Goal: Information Seeking & Learning: Learn about a topic

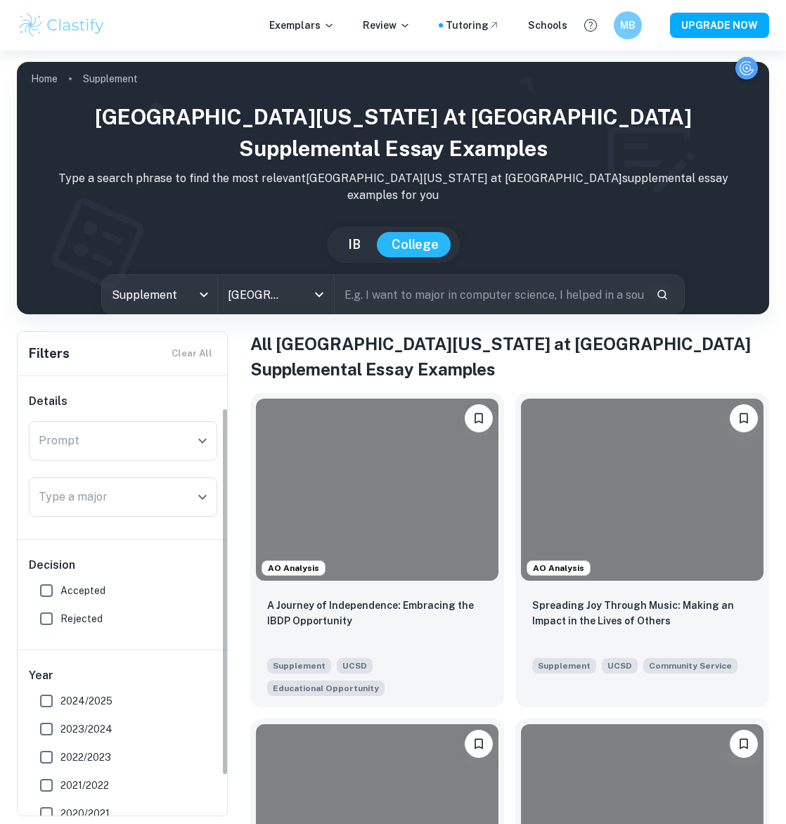
scroll to position [39, 0]
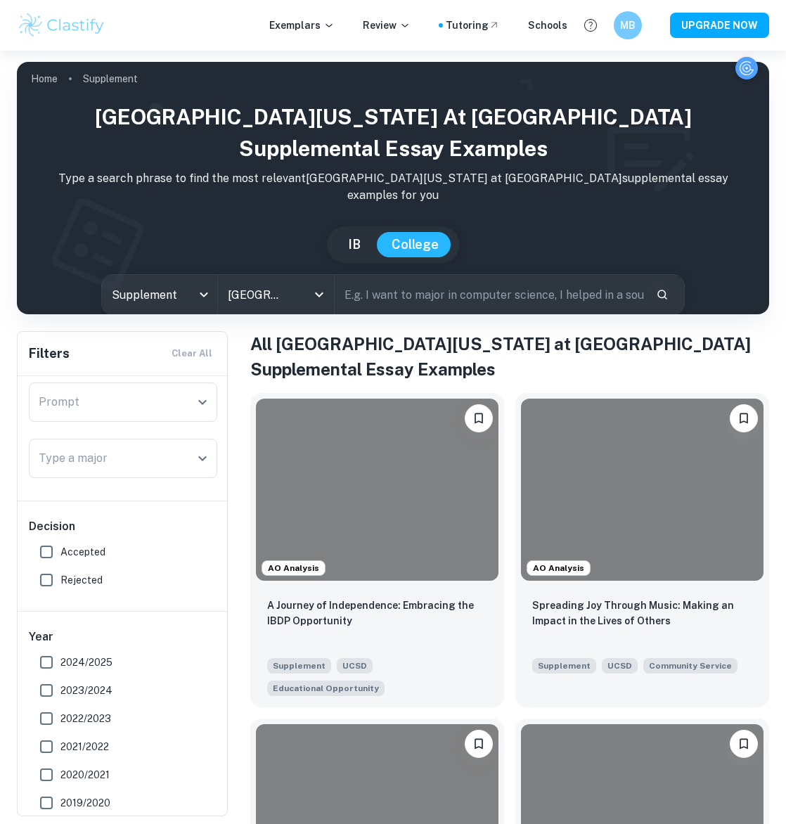
click at [77, 544] on span "Accepted" at bounding box center [82, 551] width 45 height 15
click at [60, 544] on input "Accepted" at bounding box center [46, 552] width 28 height 28
checkbox input "true"
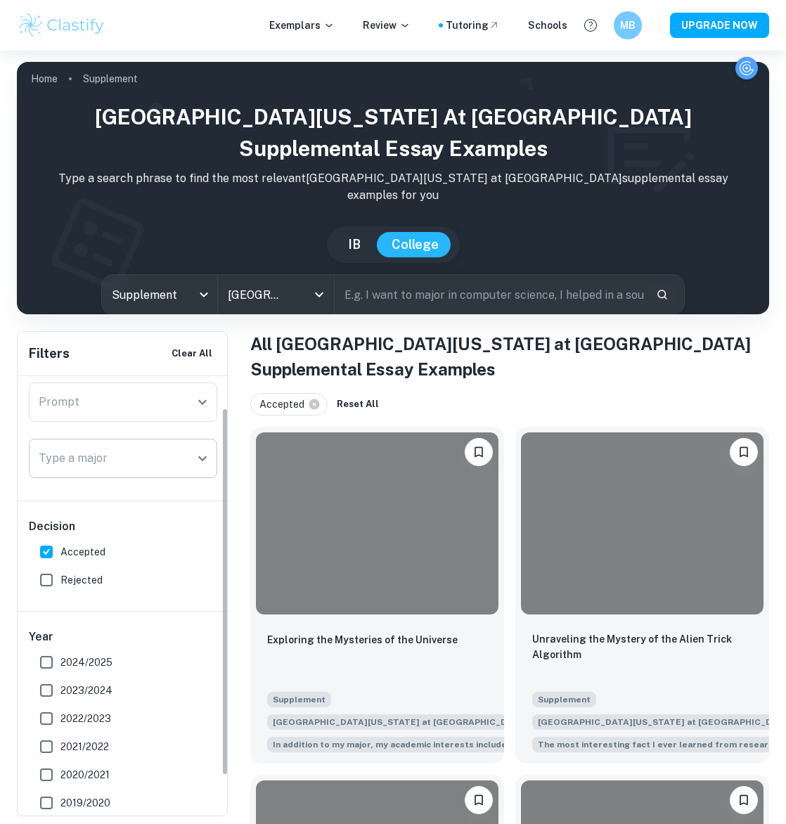
click at [116, 474] on div "Type a major" at bounding box center [123, 458] width 188 height 39
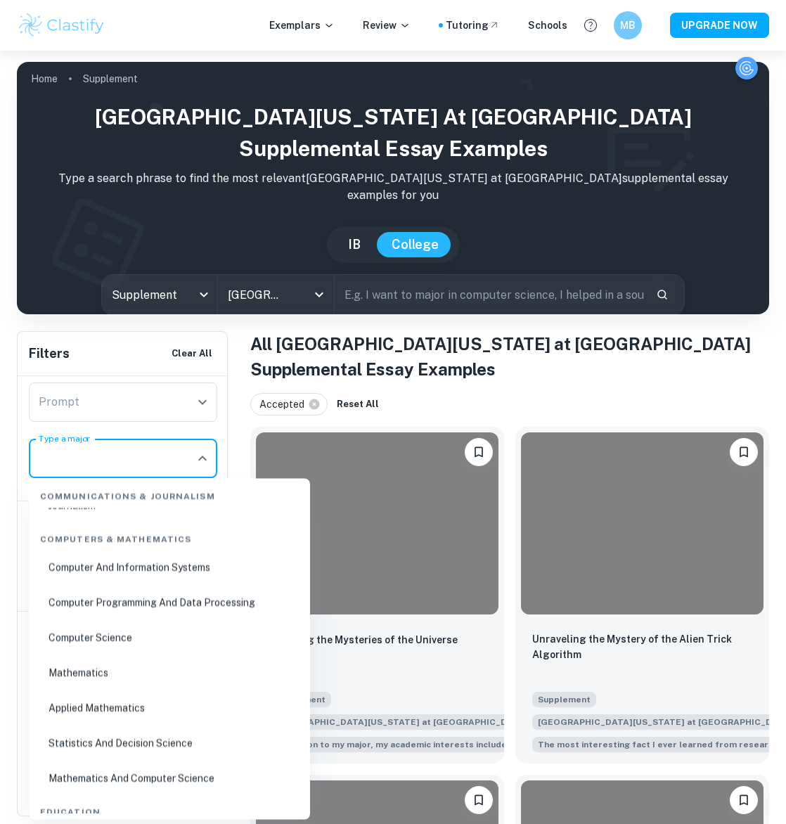
scroll to position [670, 0]
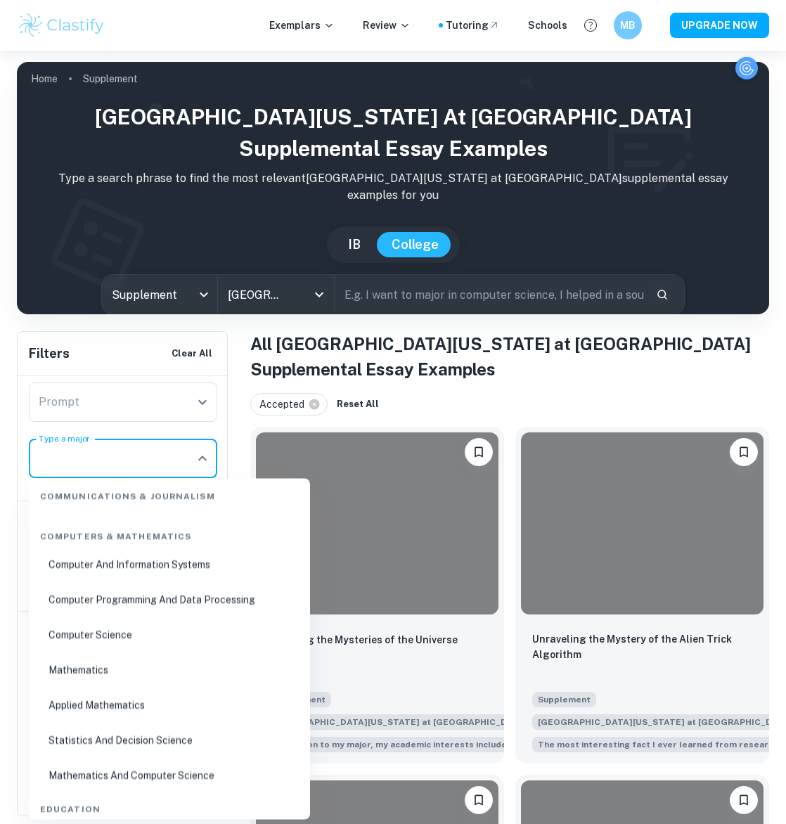
click at [130, 636] on li "Computer Science" at bounding box center [169, 636] width 270 height 32
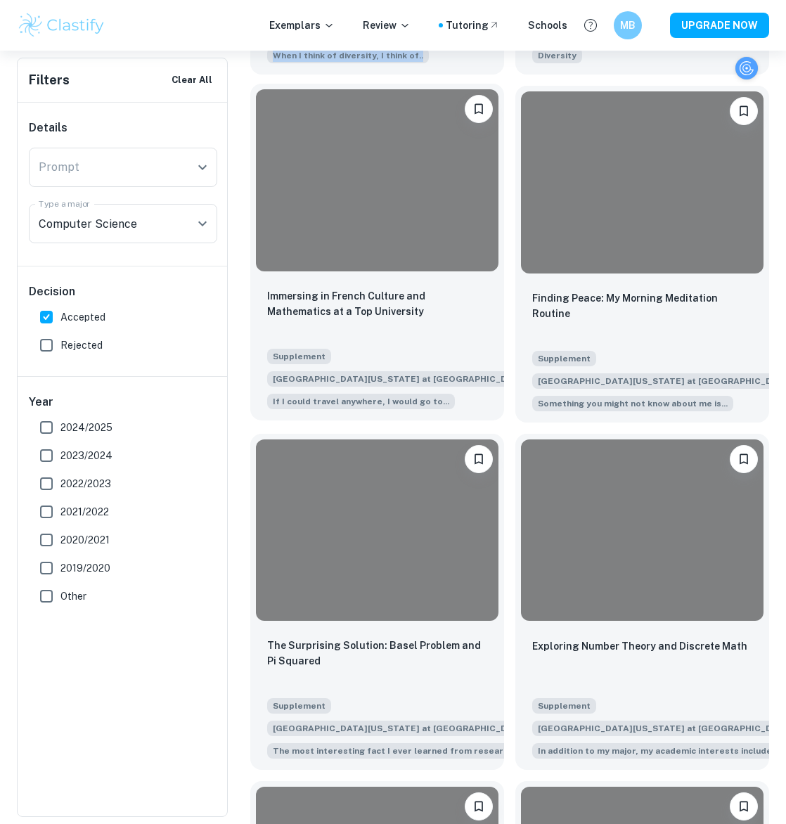
scroll to position [826, 0]
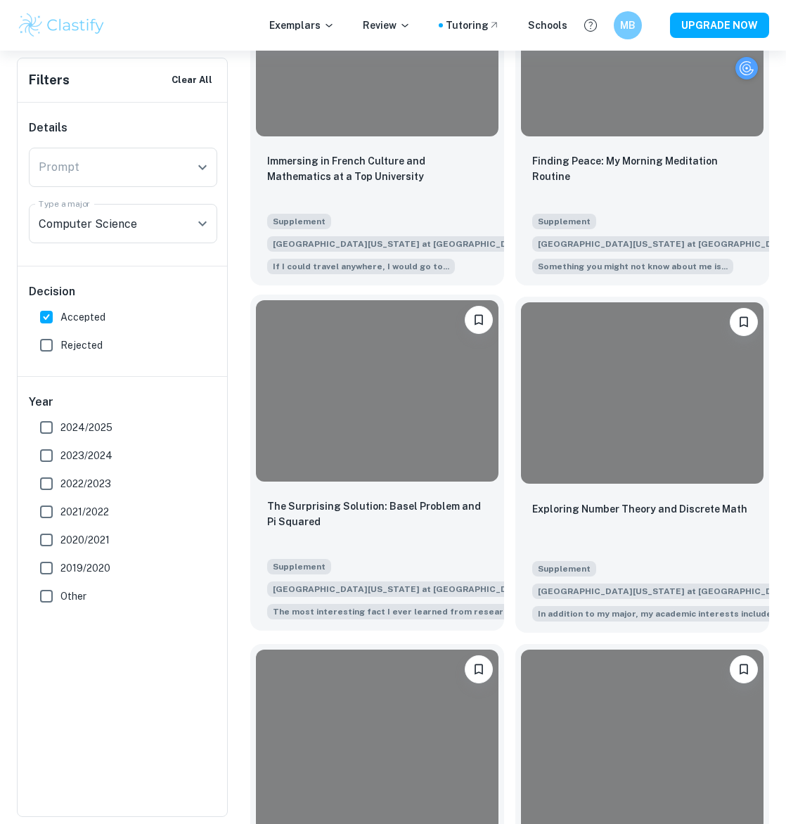
click at [303, 359] on div at bounding box center [377, 391] width 243 height 182
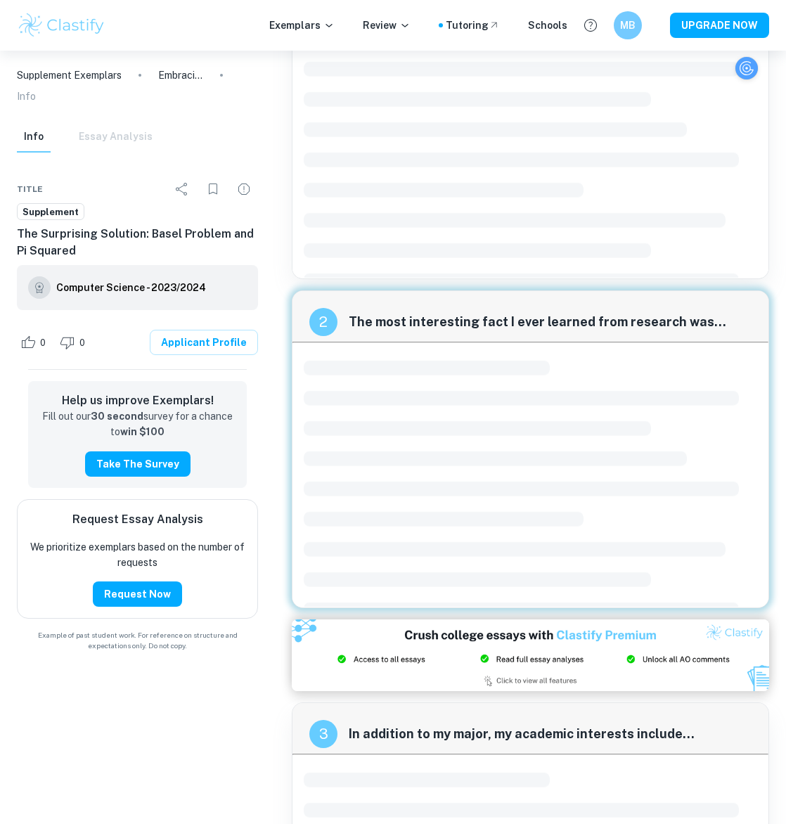
scroll to position [108, 0]
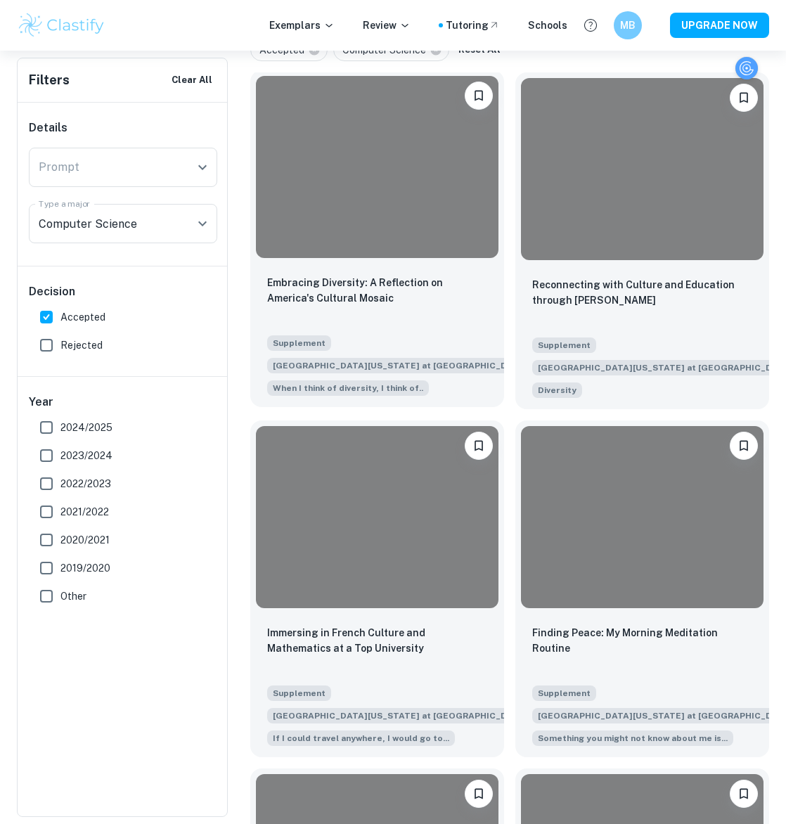
scroll to position [386, 0]
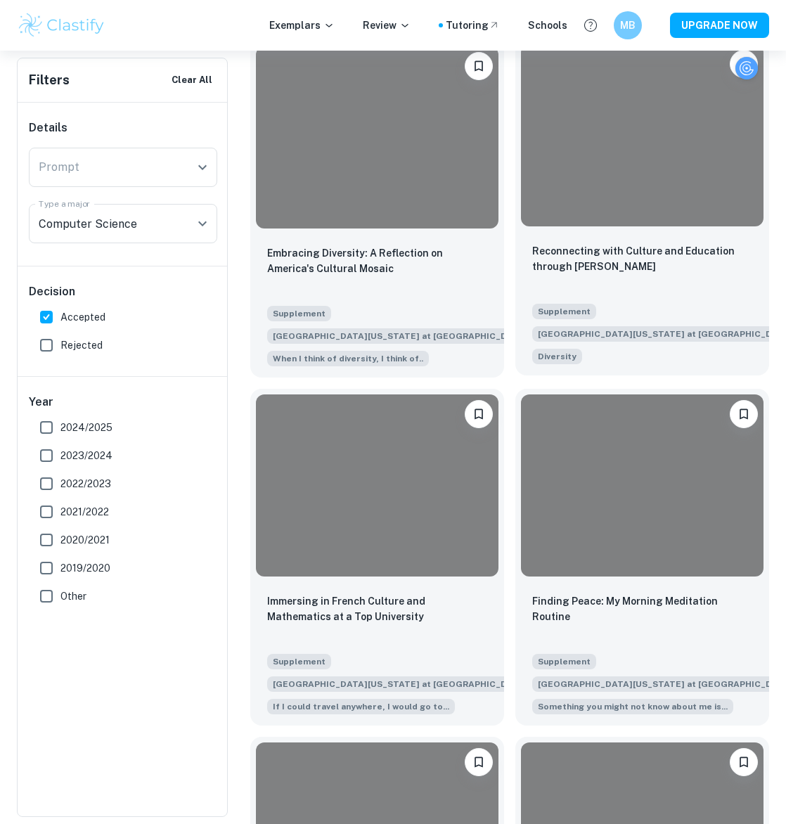
click at [693, 242] on div "Reconnecting with Culture and Education through Spandana Supplement University …" at bounding box center [642, 303] width 254 height 143
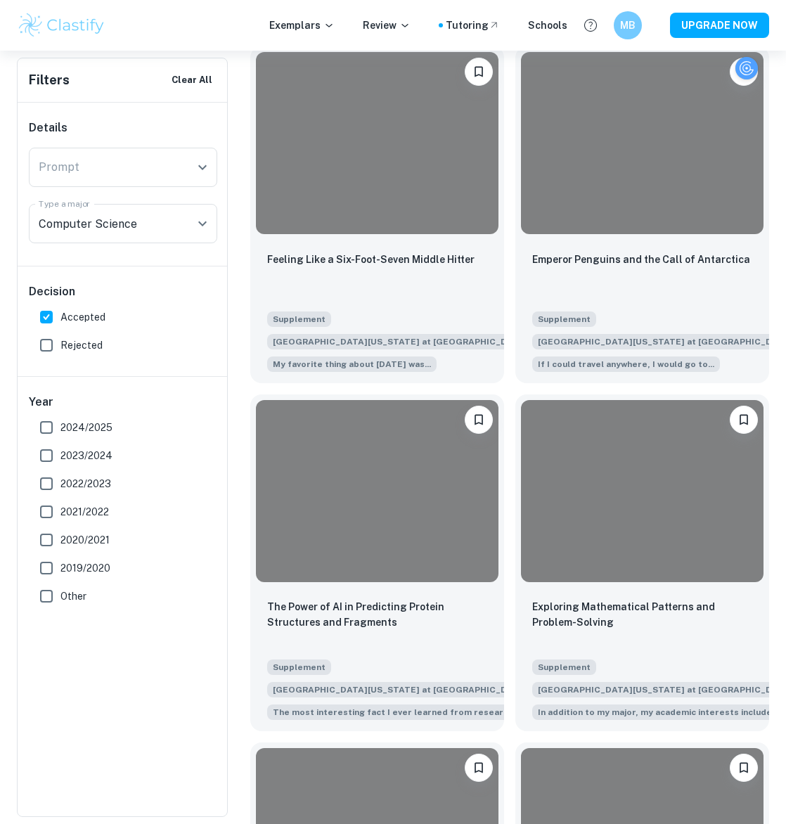
scroll to position [1885, 0]
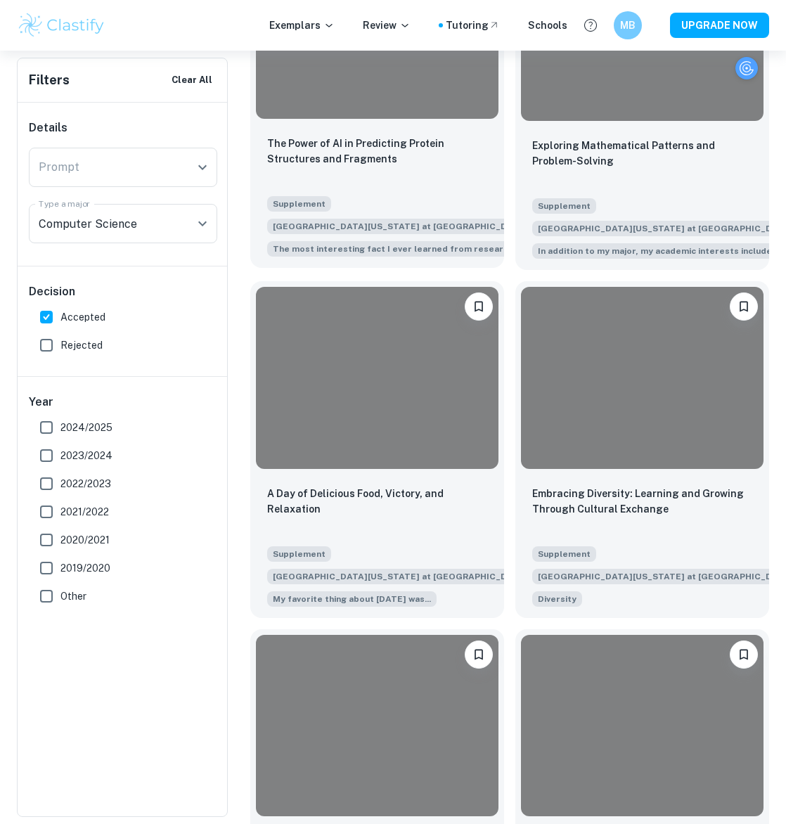
click at [431, 182] on div "The Power of AI in Predicting Protein Structures and Fragments" at bounding box center [377, 160] width 220 height 48
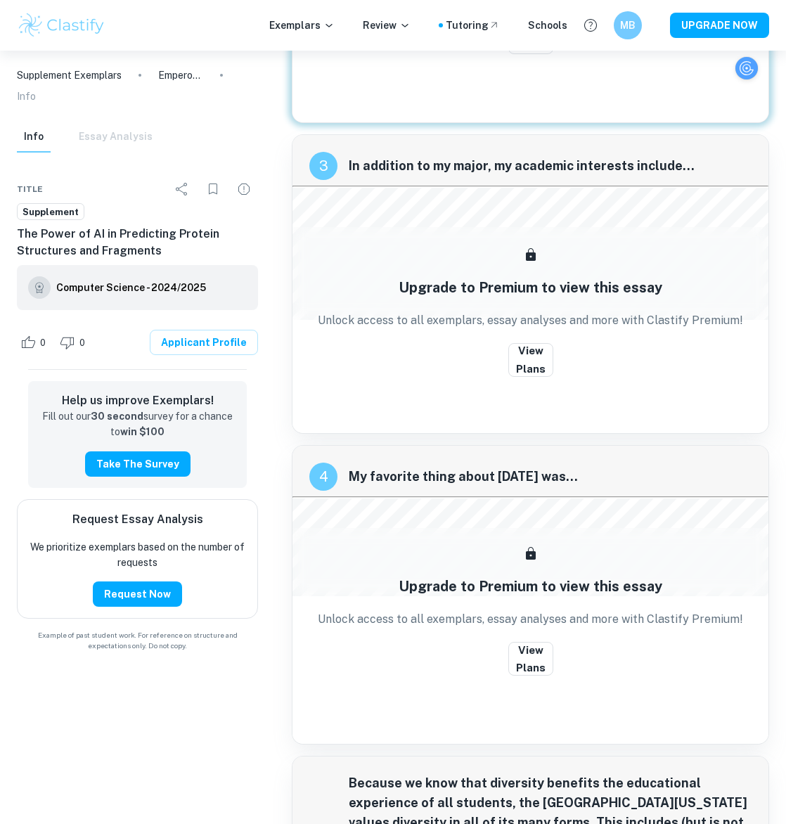
scroll to position [466, 0]
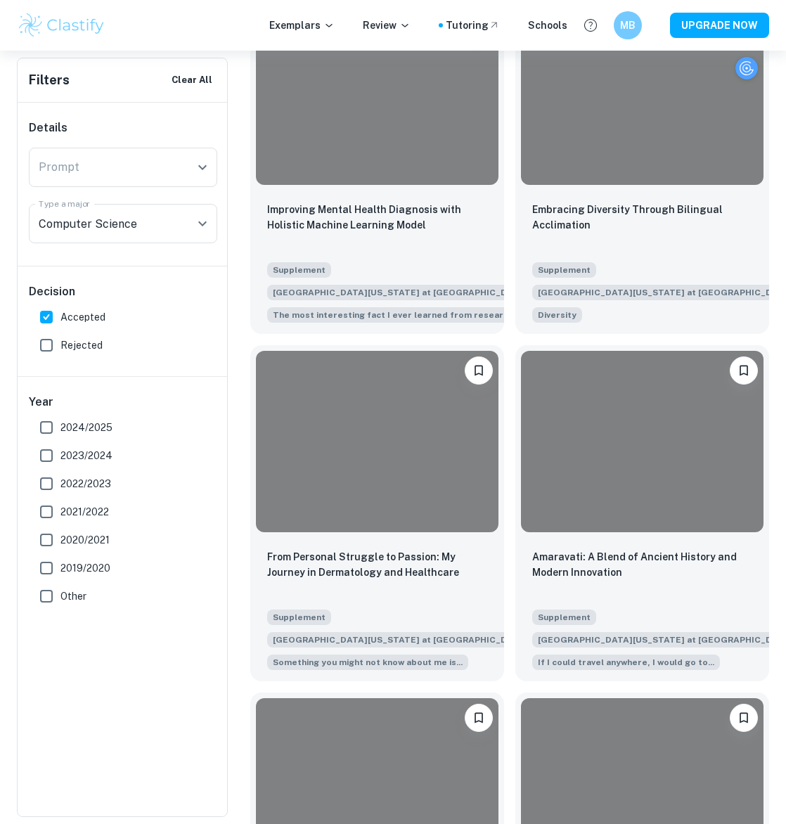
scroll to position [3604, 0]
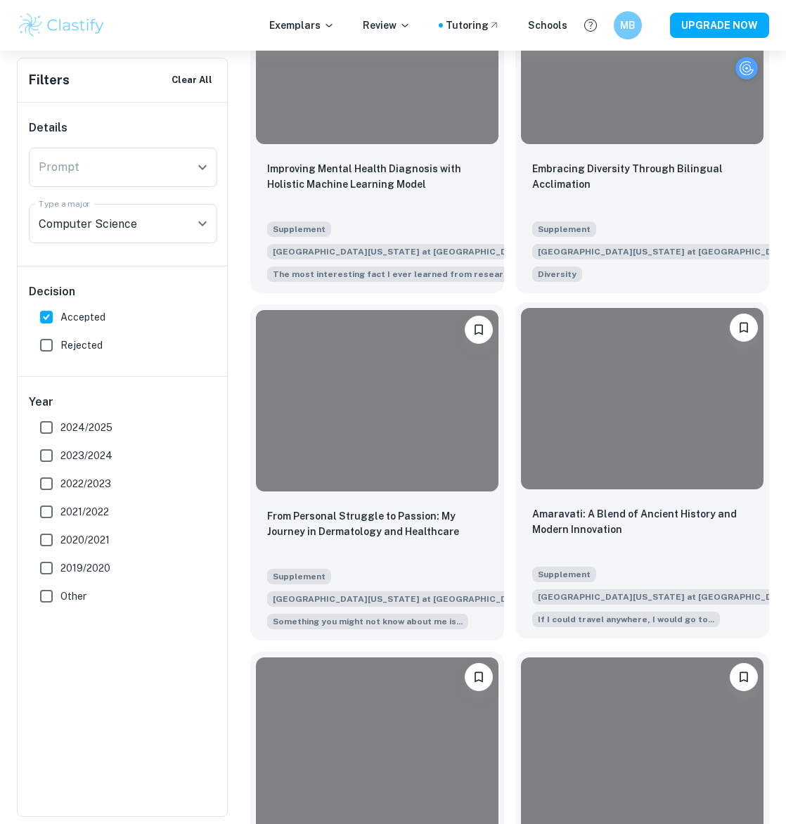
click at [594, 436] on div at bounding box center [642, 399] width 243 height 182
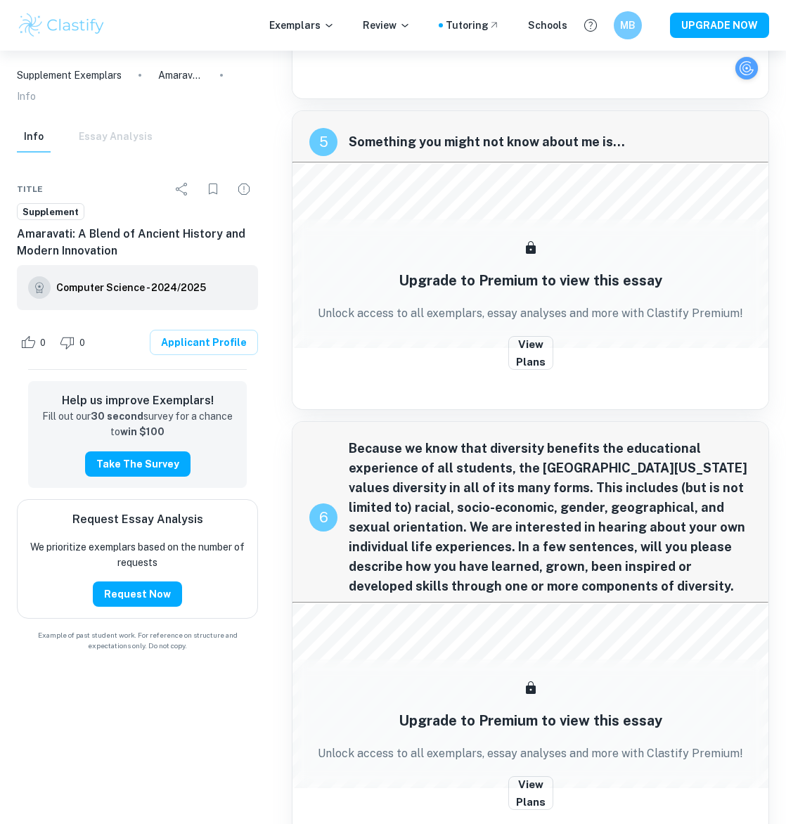
scroll to position [1166, 0]
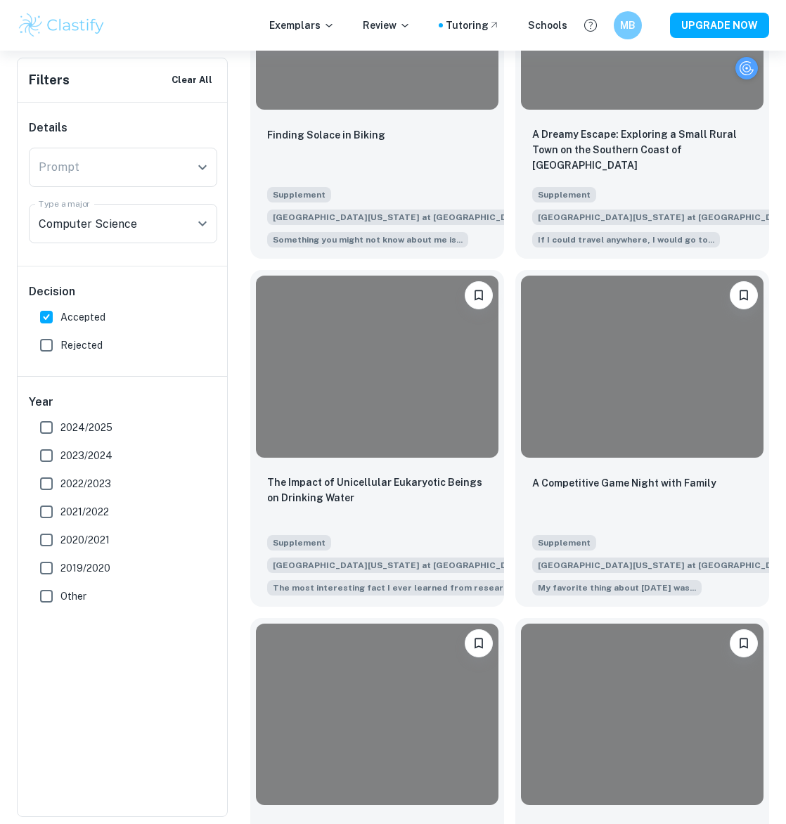
scroll to position [4810, 0]
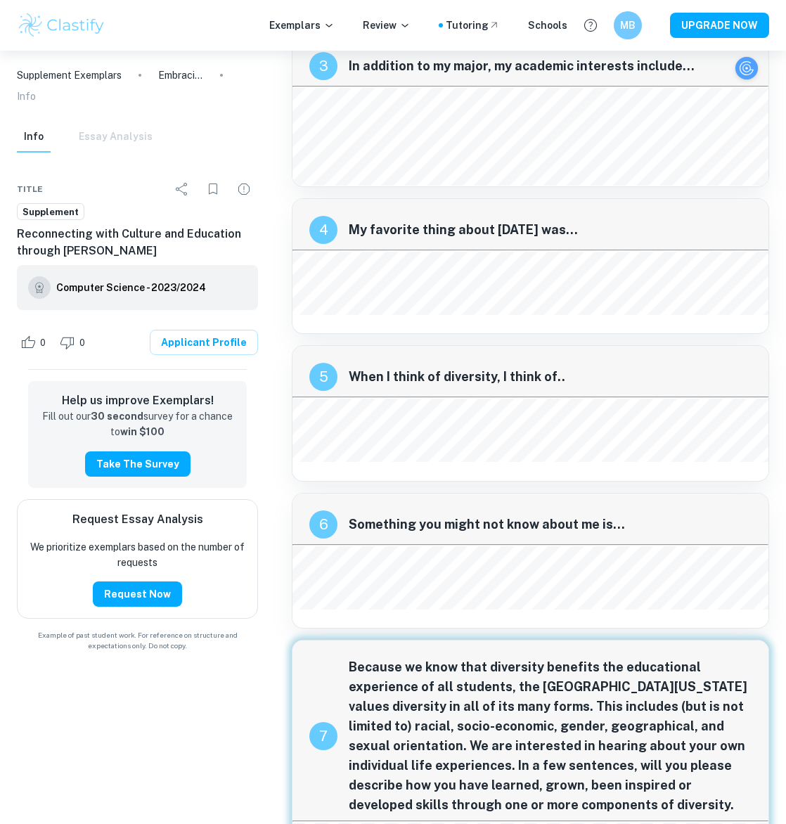
scroll to position [418, 0]
